Goal: Task Accomplishment & Management: Use online tool/utility

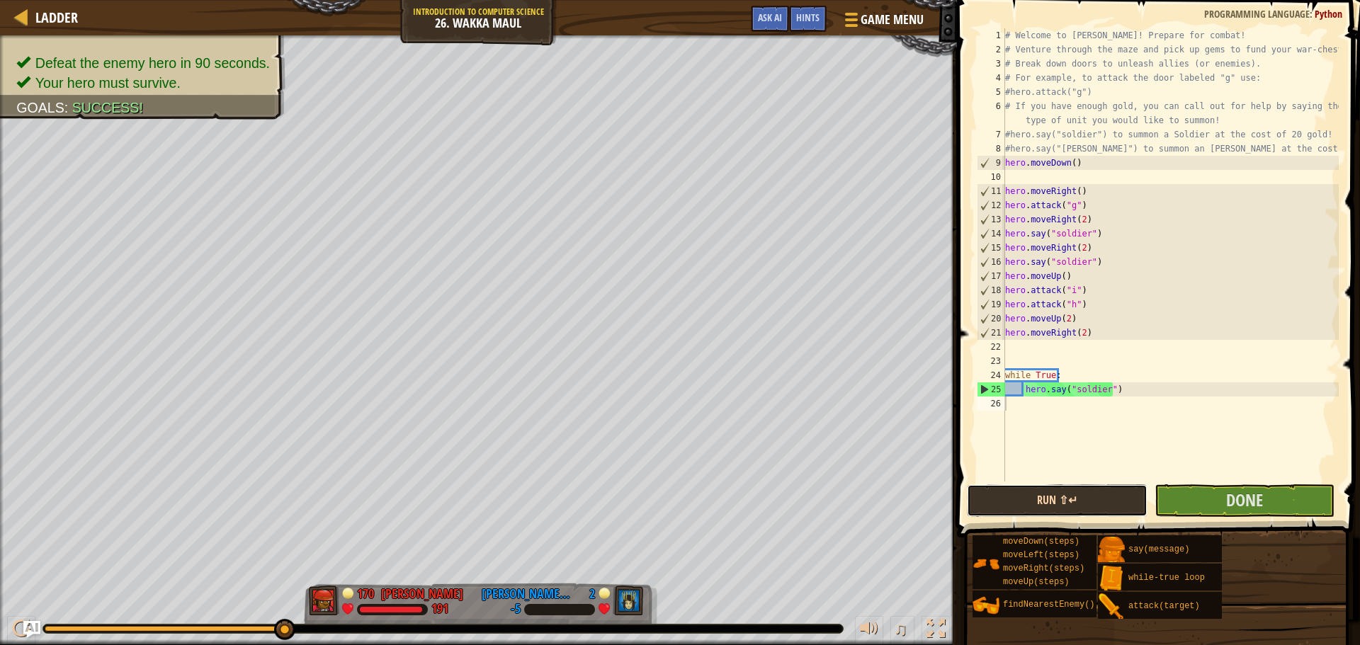
click at [1096, 491] on button "Run ⇧↵" at bounding box center [1057, 501] width 180 height 33
click at [1121, 488] on button "Run ⇧↵" at bounding box center [1057, 501] width 180 height 33
click at [1119, 502] on button "Run ⇧↵" at bounding box center [1057, 501] width 180 height 33
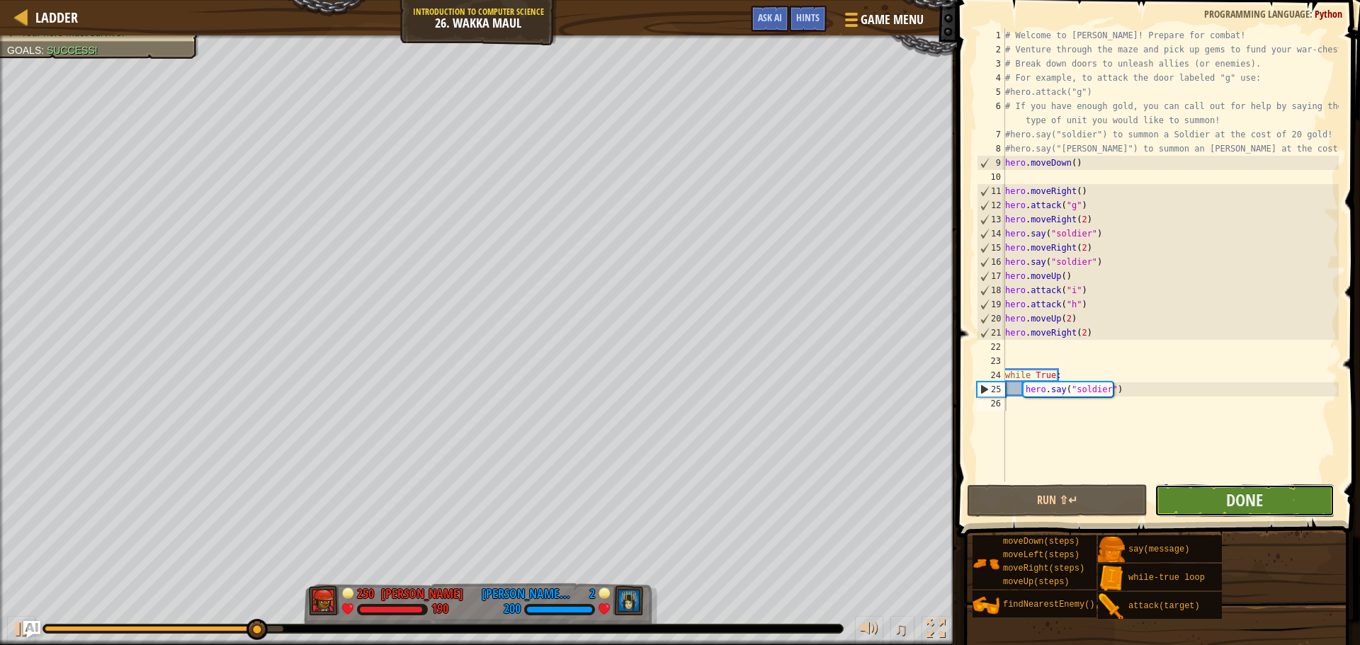
click at [1197, 497] on button "Done" at bounding box center [1245, 501] width 180 height 33
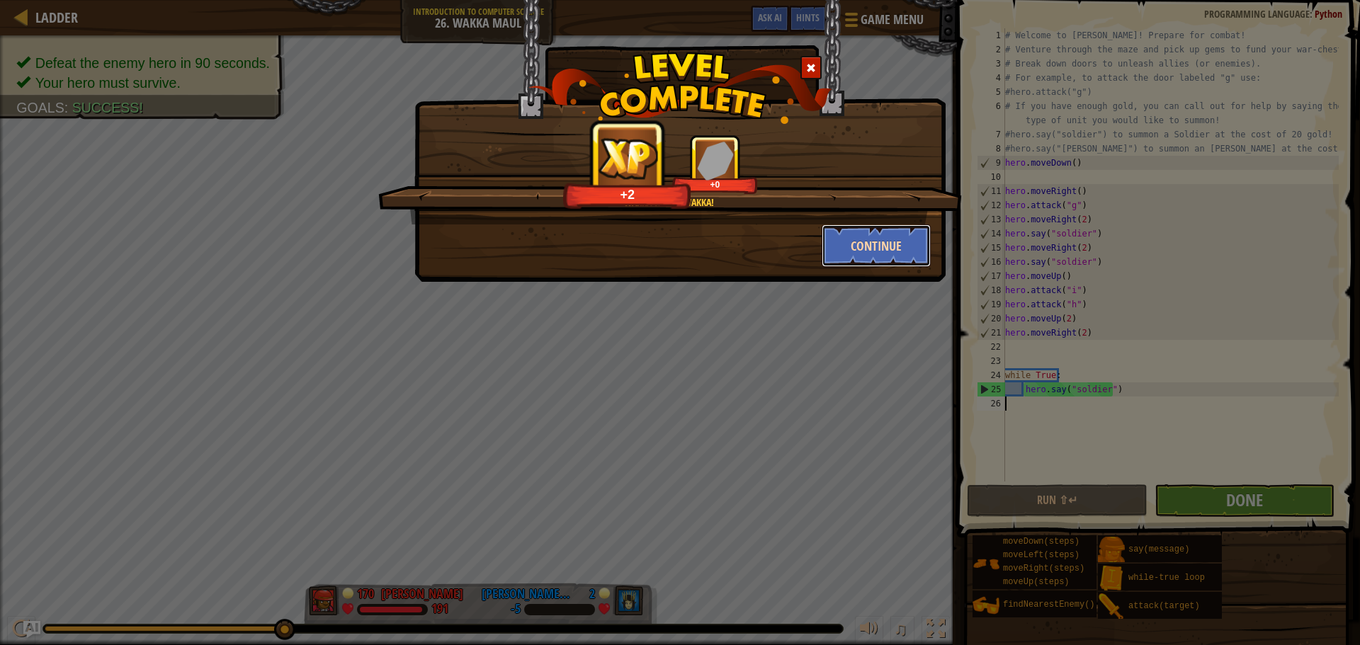
click at [890, 251] on button "Continue" at bounding box center [877, 246] width 110 height 43
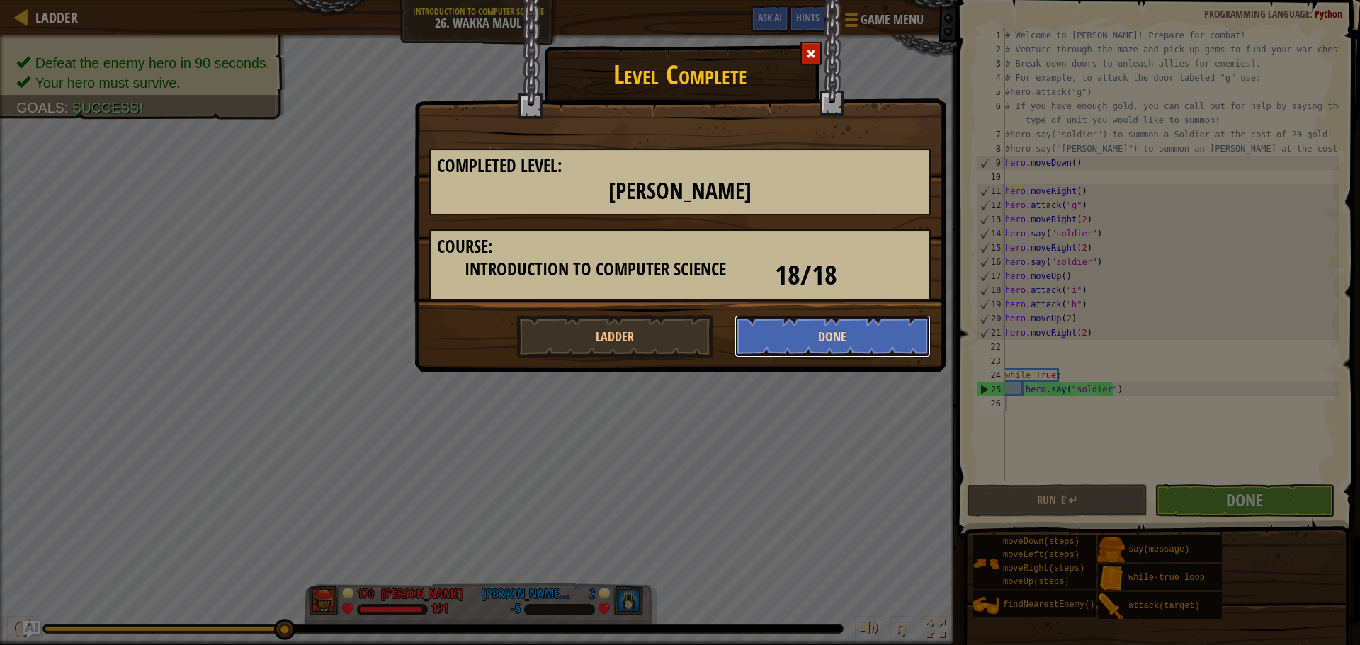
click at [856, 332] on button "Done" at bounding box center [833, 336] width 197 height 43
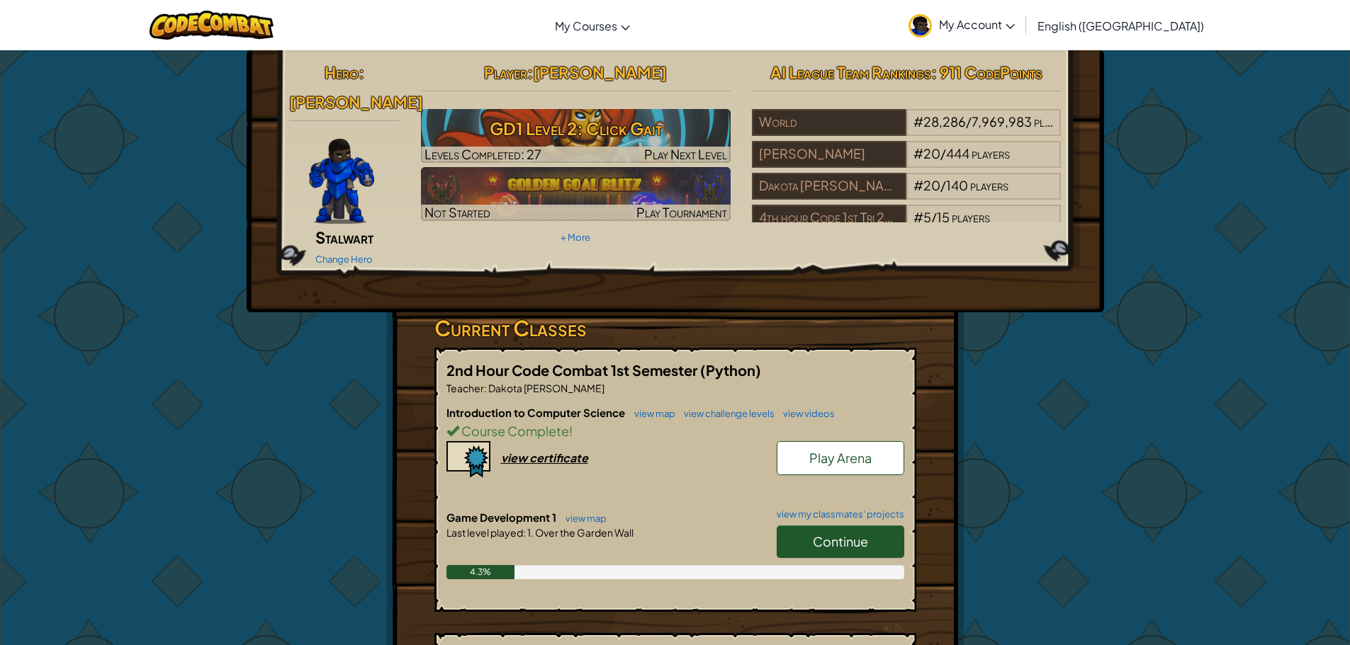
click at [842, 450] on span "Play Arena" at bounding box center [840, 458] width 62 height 16
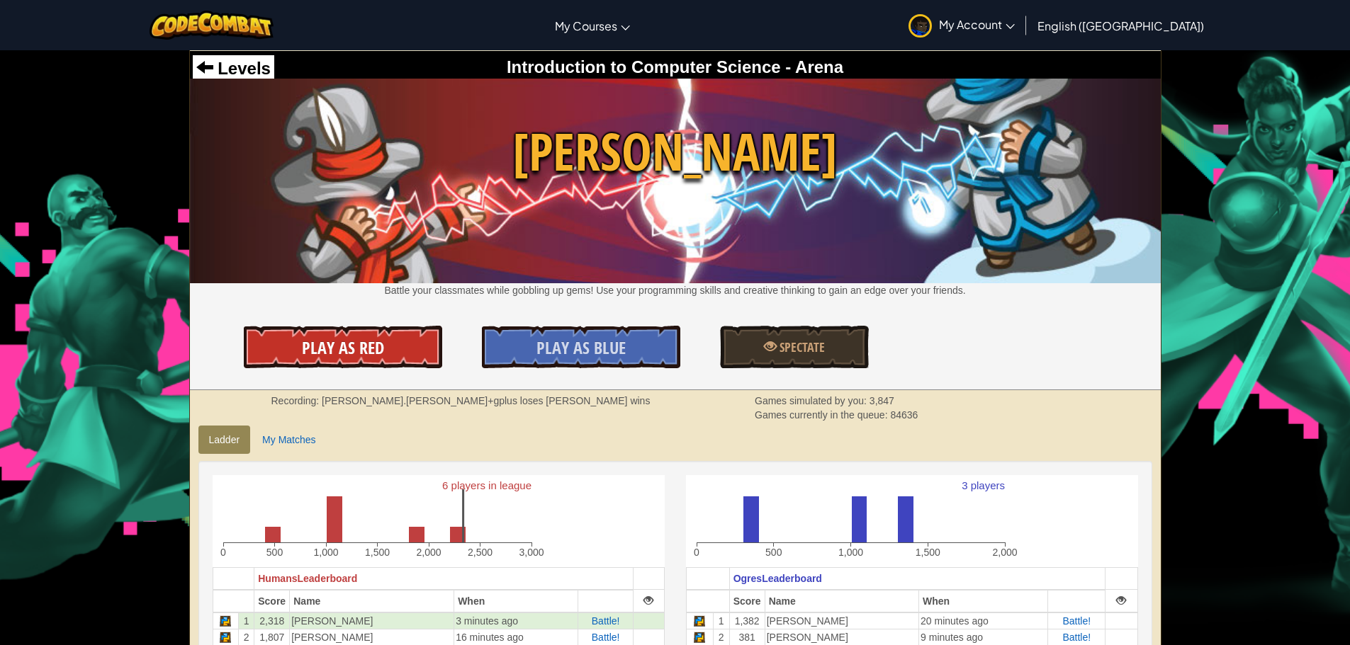
click at [385, 355] on link "Play As Red" at bounding box center [343, 347] width 198 height 43
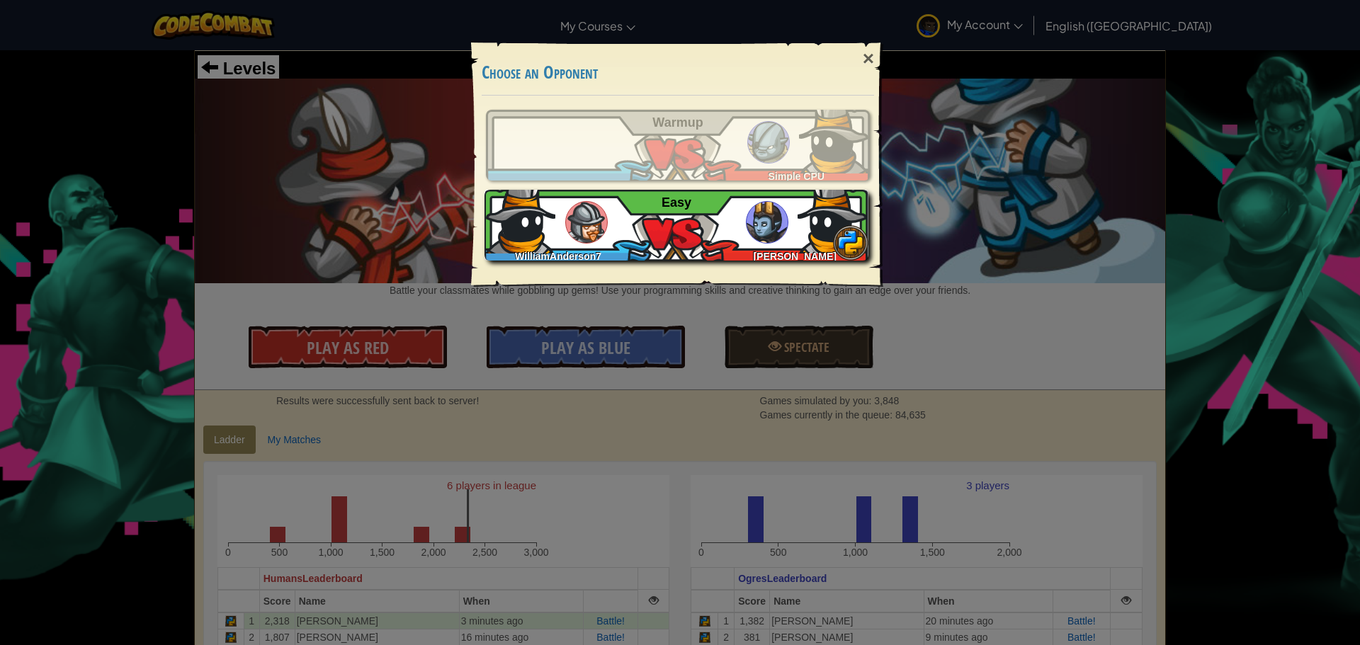
click at [704, 210] on div "WilliamAnderson7 [PERSON_NAME] Easy" at bounding box center [677, 225] width 384 height 71
